Goal: Transaction & Acquisition: Purchase product/service

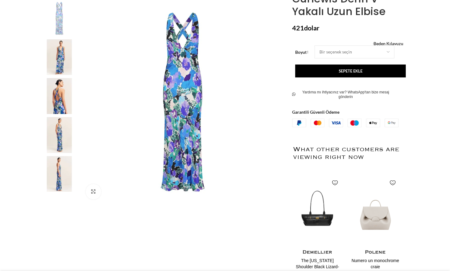
click at [56, 105] on img at bounding box center [59, 96] width 37 height 36
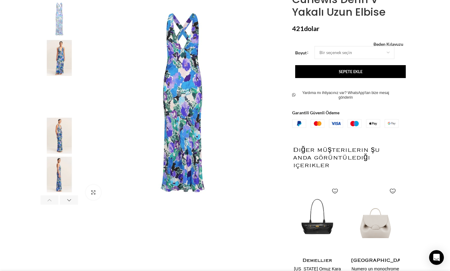
click at [62, 99] on img "3 / 8" at bounding box center [59, 97] width 37 height 36
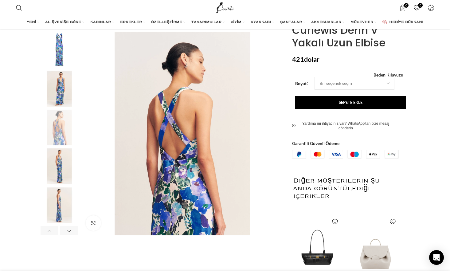
scroll to position [0, 65]
click at [63, 90] on img "2 / 8" at bounding box center [59, 89] width 37 height 36
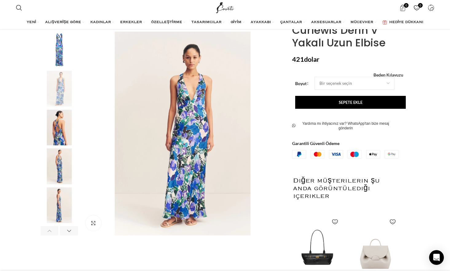
click at [60, 60] on img "1 / 8" at bounding box center [59, 50] width 37 height 36
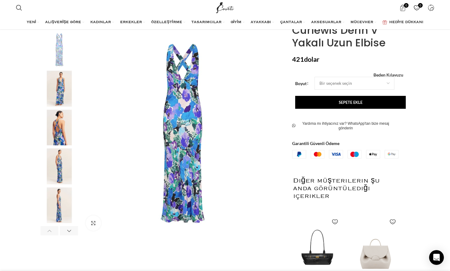
click at [59, 168] on img "4 / 8" at bounding box center [59, 166] width 37 height 36
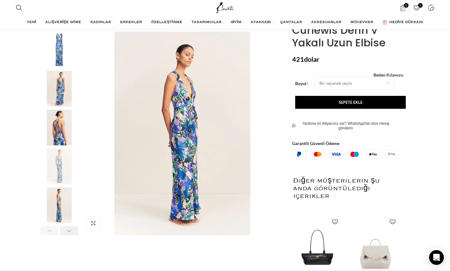
click at [67, 230] on div "Next slide" at bounding box center [69, 230] width 18 height 9
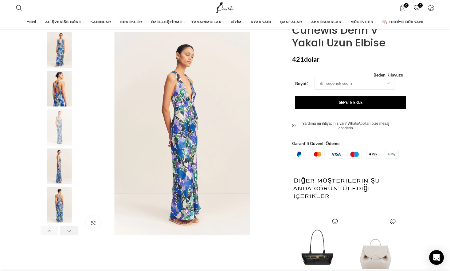
click at [67, 230] on div "Next slide" at bounding box center [69, 230] width 18 height 9
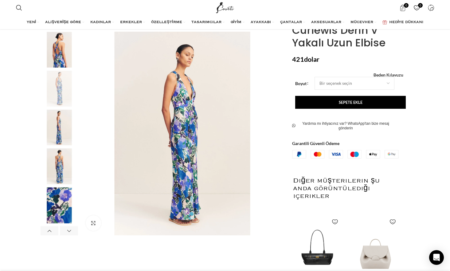
click at [59, 170] on img "6 / 8" at bounding box center [59, 166] width 37 height 36
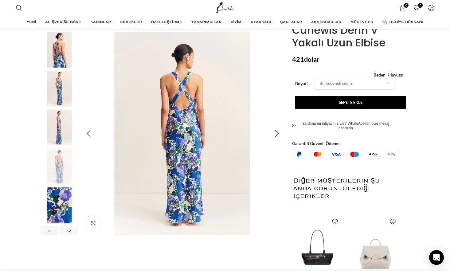
scroll to position [0, 129]
click at [65, 229] on div "Next slide" at bounding box center [69, 230] width 18 height 9
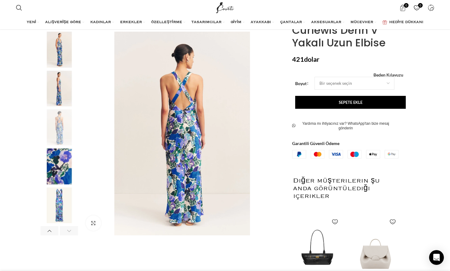
click at [65, 229] on div "Next slide" at bounding box center [69, 230] width 18 height 9
click at [61, 210] on img "8 / 8" at bounding box center [59, 205] width 37 height 36
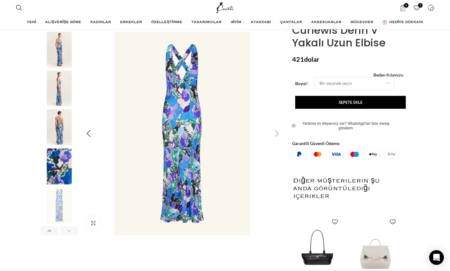
click at [199, 169] on img "8 / 8" at bounding box center [182, 134] width 204 height 204
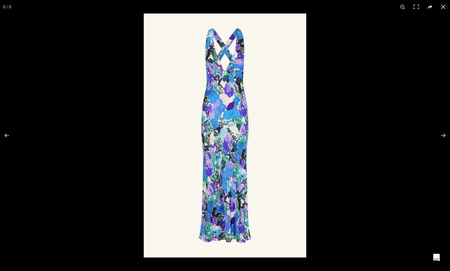
click at [248, 182] on img at bounding box center [225, 136] width 163 height 244
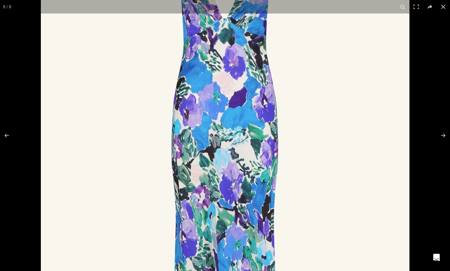
scroll to position [0, 841]
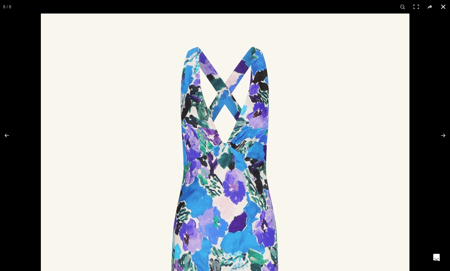
click at [442, 9] on button at bounding box center [444, 7] width 14 height 14
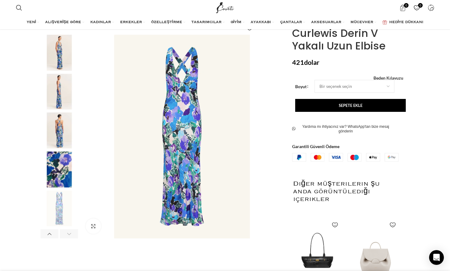
scroll to position [0, 129]
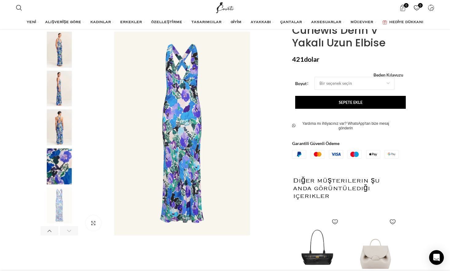
click at [55, 165] on img "7 / 8" at bounding box center [59, 166] width 37 height 36
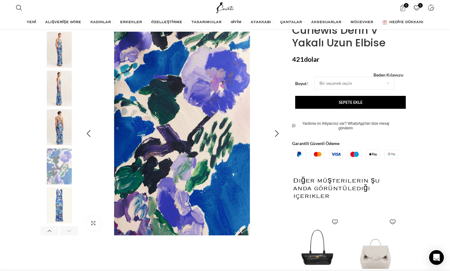
click at [175, 201] on img "7 / 8" at bounding box center [182, 134] width 204 height 204
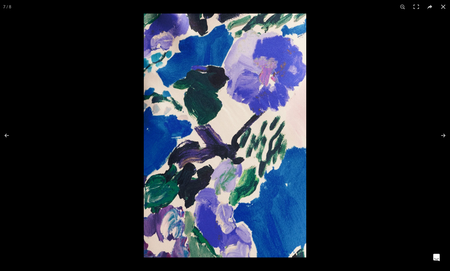
scroll to position [0, 194]
